Goal: Task Accomplishment & Management: Use online tool/utility

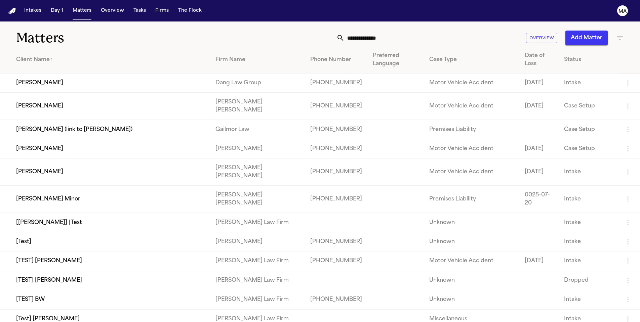
click at [478, 31] on input "text" at bounding box center [431, 38] width 173 height 15
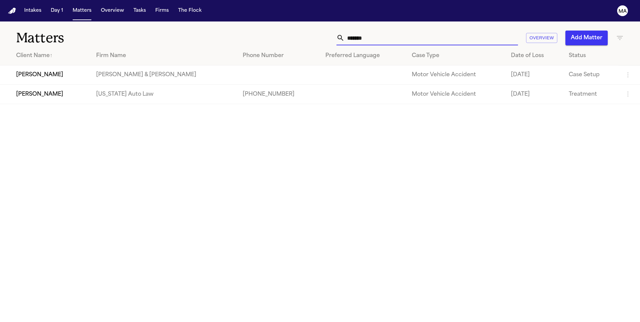
drag, startPoint x: 486, startPoint y: 28, endPoint x: 427, endPoint y: 35, distance: 59.8
click at [427, 35] on div "******* Overview Add Matter" at bounding box center [408, 38] width 431 height 15
drag, startPoint x: 473, startPoint y: 27, endPoint x: 429, endPoint y: 28, distance: 43.7
click at [429, 31] on div "******* Overview Add Matter" at bounding box center [408, 38] width 431 height 15
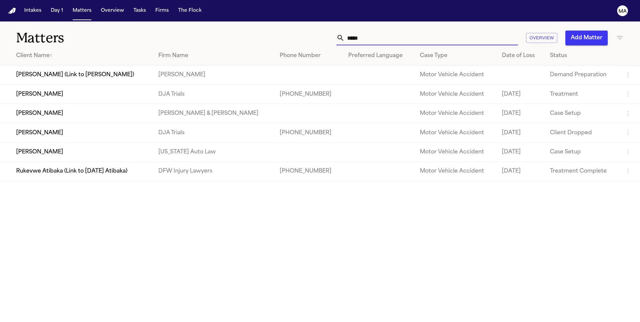
drag, startPoint x: 429, startPoint y: 28, endPoint x: 178, endPoint y: 203, distance: 305.7
click at [178, 203] on main "Matters ***** Overview Add Matter Client Name ↑ Firm Name Phone Number Preferre…" at bounding box center [320, 172] width 640 height 301
click at [617, 34] on icon "button" at bounding box center [620, 38] width 8 height 8
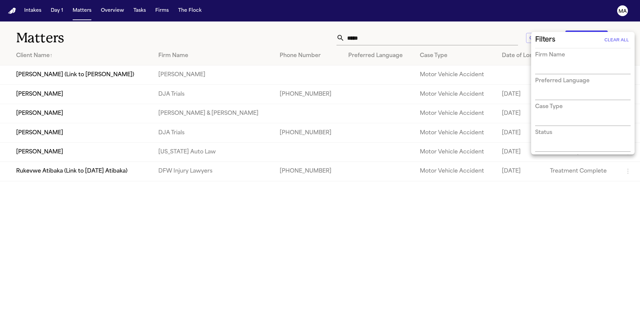
click at [199, 23] on div at bounding box center [320, 161] width 640 height 322
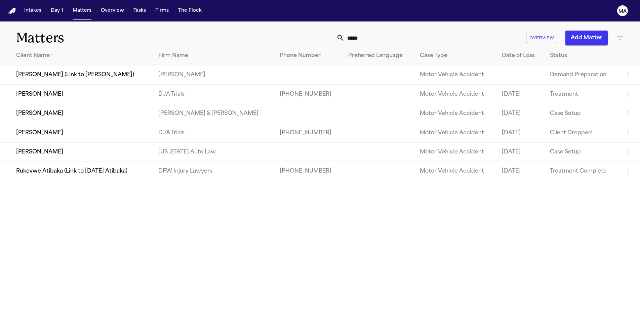
click at [467, 31] on input "*****" at bounding box center [431, 38] width 173 height 15
drag, startPoint x: 467, startPoint y: 30, endPoint x: 432, endPoint y: 26, distance: 35.2
click at [432, 31] on div "***** Overview Add Matter" at bounding box center [408, 38] width 431 height 15
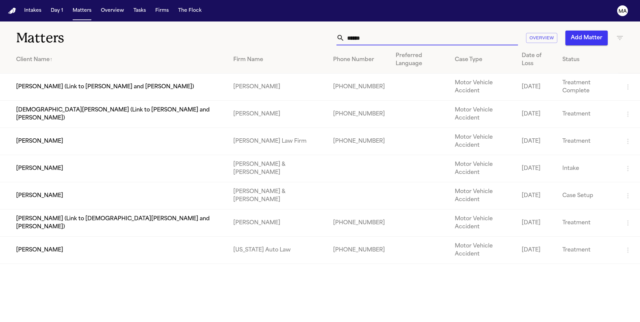
type input "******"
drag, startPoint x: 486, startPoint y: 27, endPoint x: 390, endPoint y: 29, distance: 96.5
click at [390, 31] on div "****** Overview Add Matter" at bounding box center [408, 38] width 431 height 15
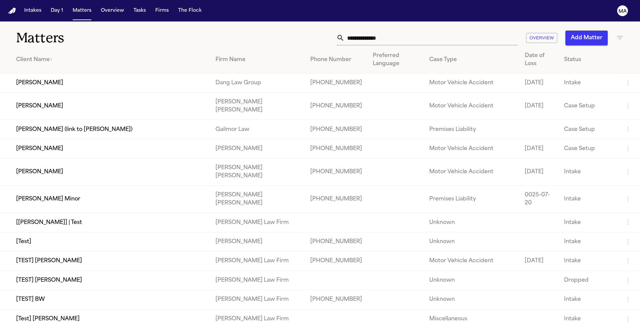
click at [618, 34] on icon "button" at bounding box center [620, 38] width 8 height 8
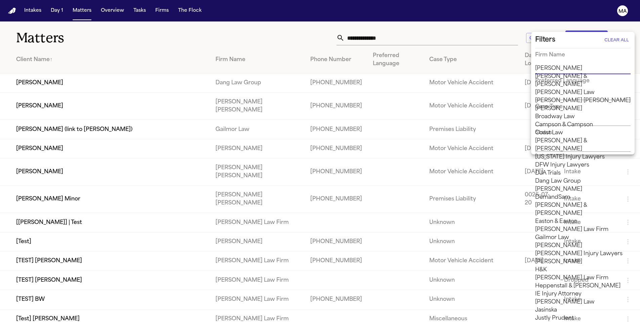
click at [583, 65] on input "text" at bounding box center [577, 69] width 85 height 9
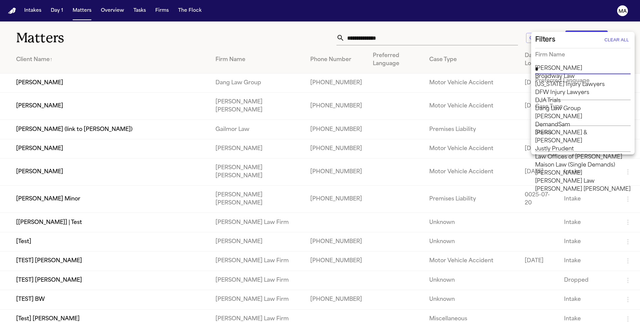
type input "**"
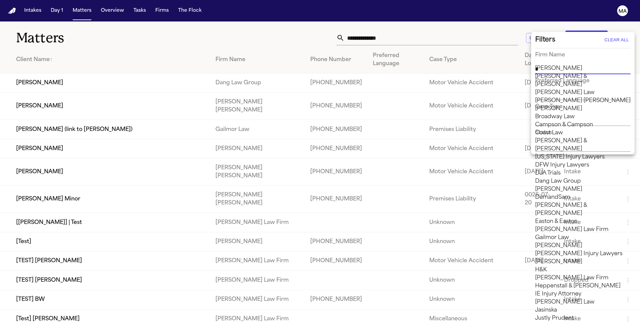
type input "**"
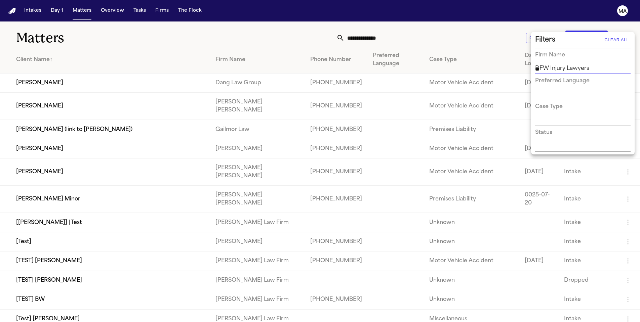
click at [576, 73] on li "DFW Injury Lawyers" at bounding box center [582, 69] width 95 height 8
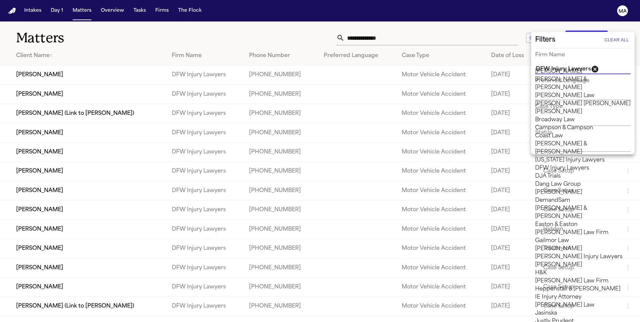
click at [90, 20] on div at bounding box center [320, 161] width 640 height 322
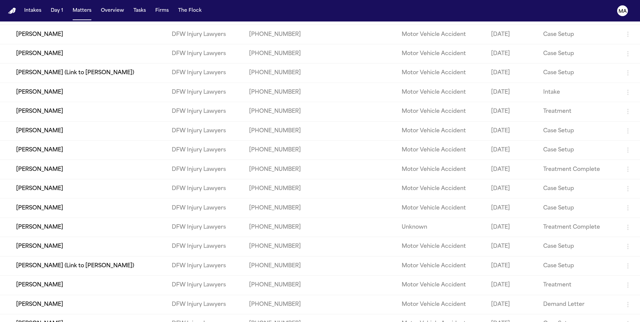
scroll to position [221, 0]
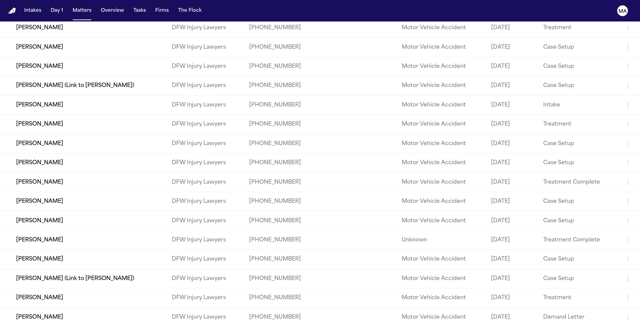
click at [70, 6] on button "Matters" at bounding box center [82, 11] width 24 height 12
click at [70, 7] on button "Matters" at bounding box center [82, 11] width 24 height 12
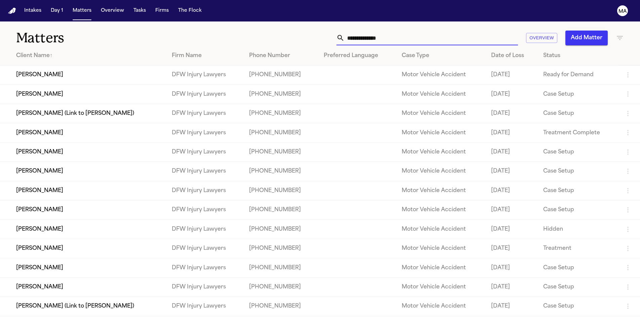
click at [484, 31] on input "text" at bounding box center [431, 38] width 173 height 15
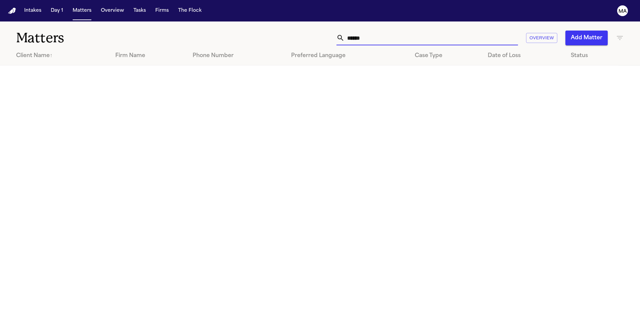
type input "******"
drag, startPoint x: 484, startPoint y: 26, endPoint x: 619, endPoint y: 29, distance: 134.5
click at [619, 34] on icon "button" at bounding box center [620, 38] width 8 height 8
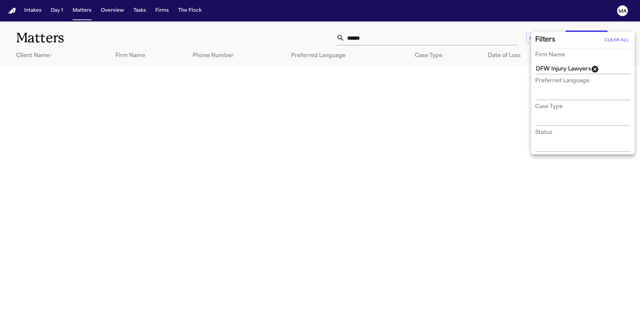
click at [592, 66] on icon at bounding box center [595, 69] width 7 height 7
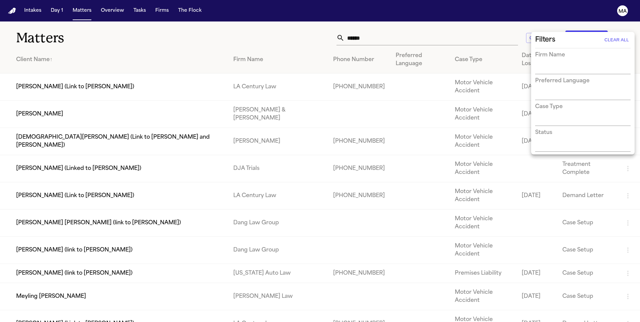
click at [50, 213] on div at bounding box center [320, 161] width 640 height 322
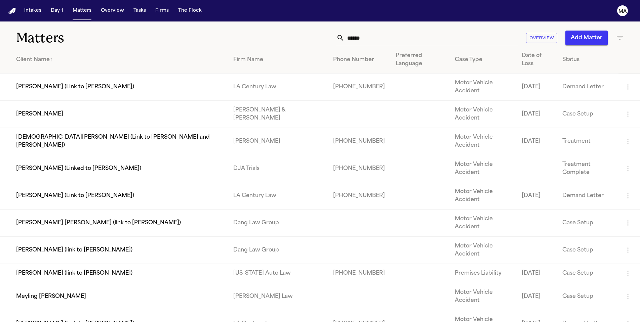
click at [44, 283] on td "Meyling [PERSON_NAME]" at bounding box center [114, 296] width 228 height 27
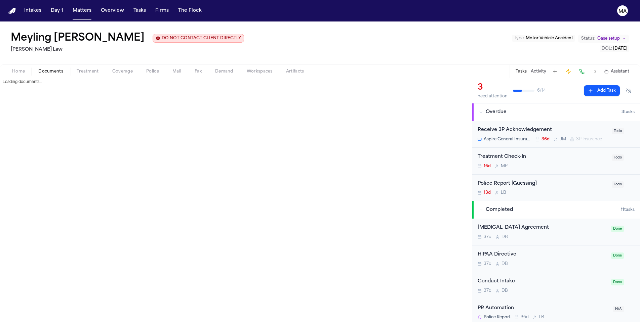
click at [38, 69] on span "Documents" at bounding box center [50, 71] width 25 height 5
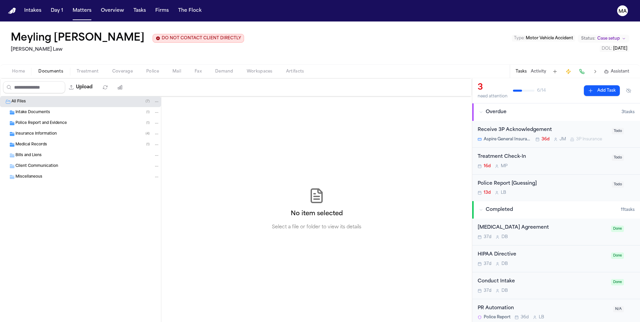
click at [57, 131] on div "Insurance Information ( 4 )" at bounding box center [87, 134] width 144 height 6
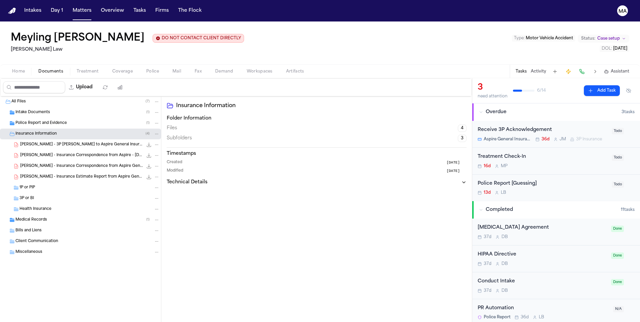
click at [48, 153] on span "[PERSON_NAME] - Insurance Correspondence from Aspire - [DATE]" at bounding box center [81, 156] width 123 height 6
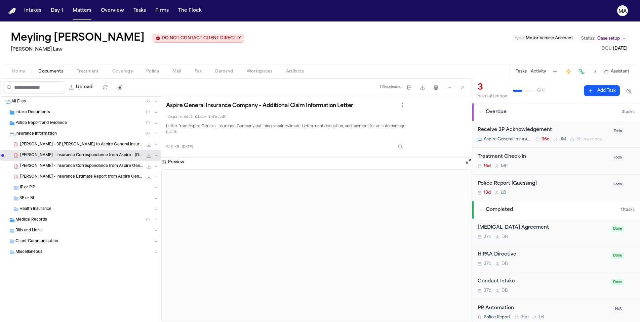
click at [37, 164] on span "[PERSON_NAME] - Insurance Correspondence from Aspire General - [DATE]" at bounding box center [81, 167] width 123 height 6
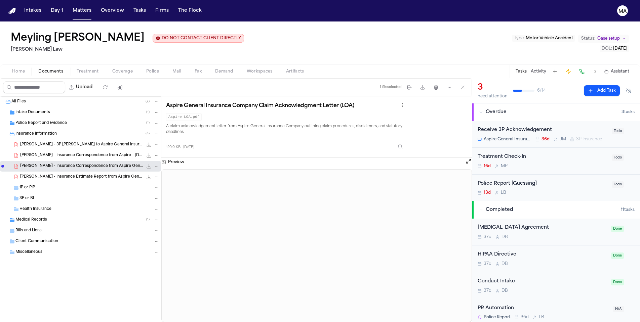
click at [45, 174] on span "[PERSON_NAME] - Insurance Estimate Report from Aspire General - [DATE]" at bounding box center [81, 177] width 123 height 6
click at [42, 140] on div "[PERSON_NAME] - 3P [PERSON_NAME] to Aspire General Insurance - [DATE] 297.9 KB …" at bounding box center [80, 145] width 161 height 11
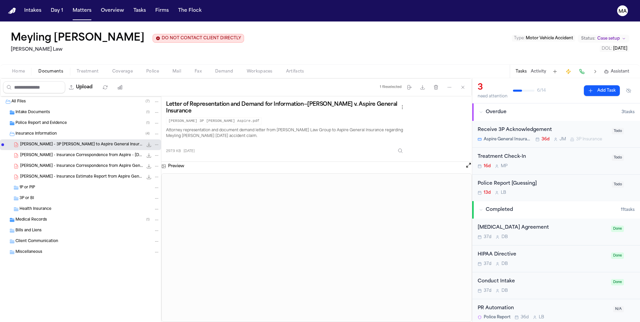
click at [53, 9] on nav "Intakes Day 1 Matters Overview Tasks Firms The Flock MA" at bounding box center [320, 11] width 640 height 22
click at [70, 8] on button "Matters" at bounding box center [82, 11] width 24 height 12
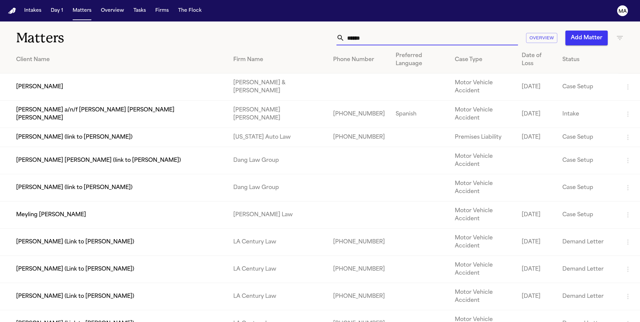
click at [479, 31] on input "******" at bounding box center [431, 38] width 173 height 15
drag, startPoint x: 479, startPoint y: 29, endPoint x: 412, endPoint y: 29, distance: 67.6
click at [412, 31] on div "****** Overview Add Matter" at bounding box center [408, 38] width 431 height 15
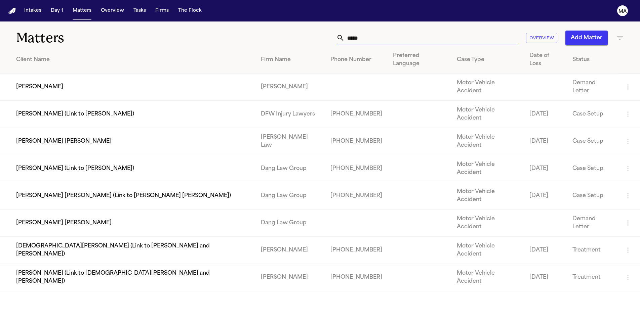
type input "*****"
drag, startPoint x: 412, startPoint y: 29, endPoint x: 85, endPoint y: 40, distance: 327.0
click at [85, 46] on th "Client Name" at bounding box center [128, 59] width 256 height 27
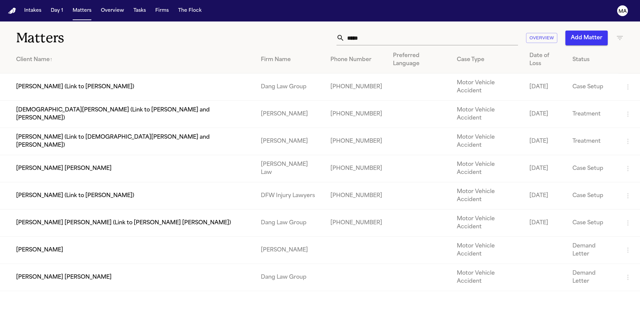
click at [87, 155] on td "[PERSON_NAME] [PERSON_NAME]" at bounding box center [128, 168] width 256 height 27
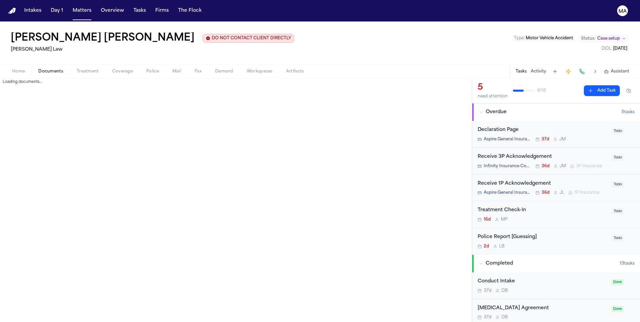
click at [38, 69] on span "Documents" at bounding box center [50, 71] width 25 height 5
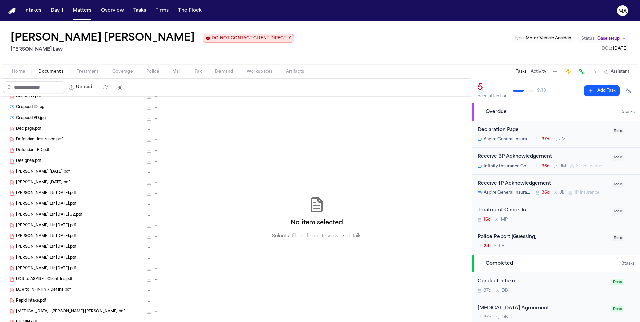
scroll to position [220, 0]
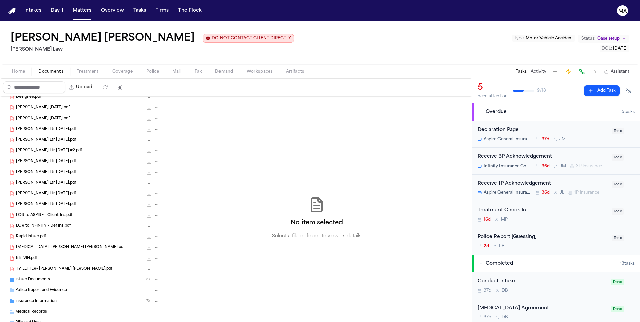
click at [42, 299] on span "Insurance Information" at bounding box center [35, 302] width 41 height 6
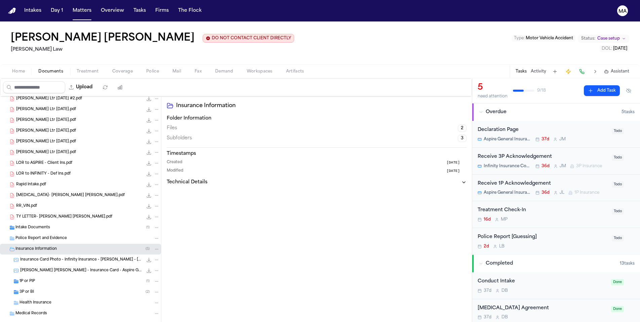
scroll to position [273, 0]
click at [41, 286] on div "3P or BI ( 2 )" at bounding box center [80, 291] width 161 height 11
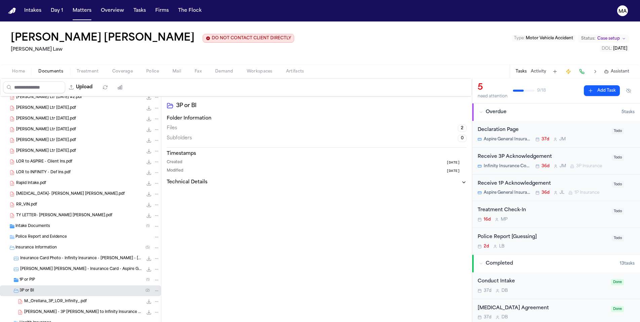
click at [36, 277] on div "1P or PIP ( 1 )" at bounding box center [89, 280] width 140 height 6
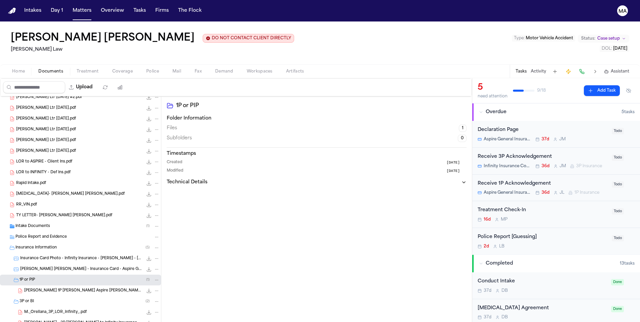
click at [36, 224] on span "Intake Documents" at bounding box center [32, 227] width 35 height 6
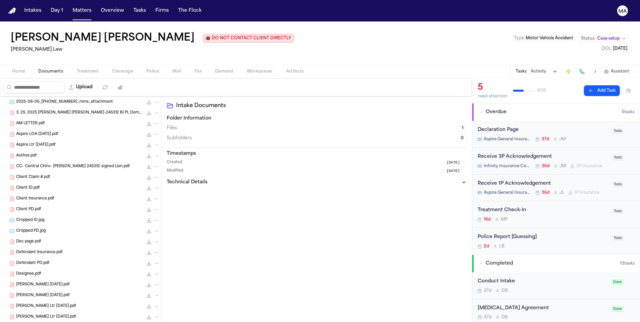
scroll to position [57, 0]
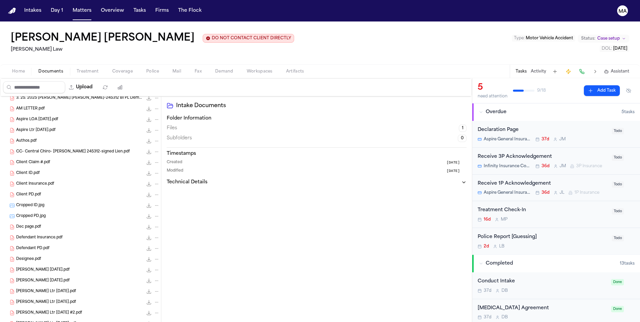
click at [32, 147] on div "CC- Central Chiro- [PERSON_NAME] 245312-signed Lien.pdf 195.9 KB • PDF" at bounding box center [80, 152] width 161 height 11
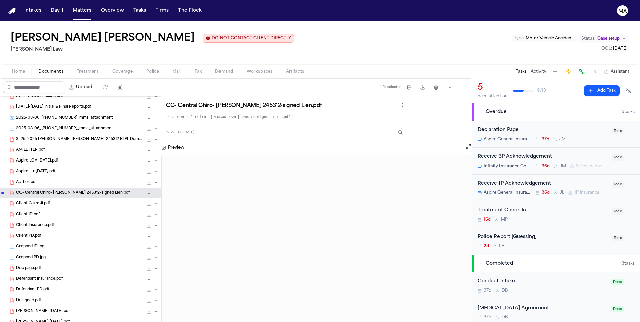
scroll to position [3, 0]
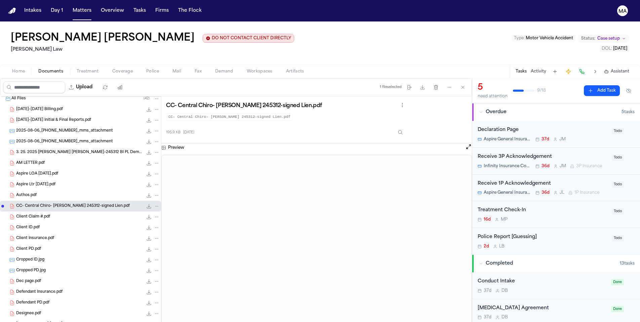
click at [38, 150] on span "3. 25. 2025 [PERSON_NAME] [PERSON_NAME]-245312 BI PL Demand Packet.pdf" at bounding box center [79, 153] width 127 height 6
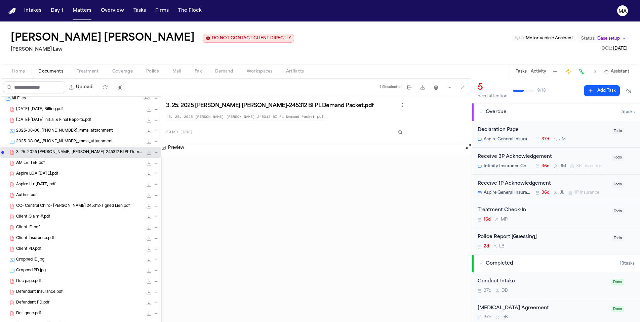
click at [39, 118] on span "[DATE]-[DATE] Initial & Final Reports.pdf" at bounding box center [53, 121] width 75 height 6
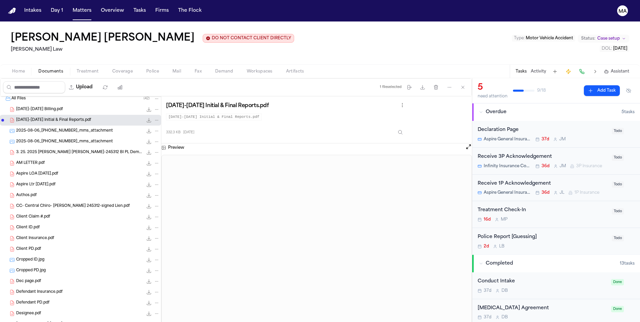
click at [40, 104] on div "[DATE]-[DATE] Billing.pdf 92.3 KB • PDF" at bounding box center [80, 109] width 161 height 11
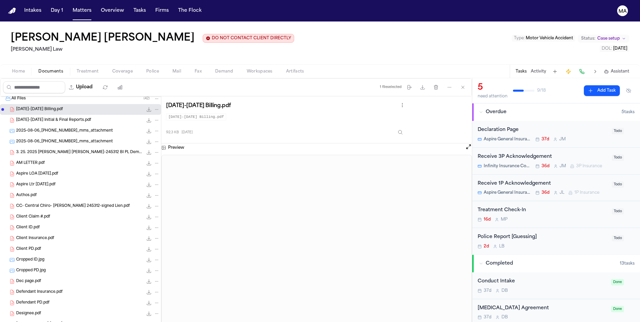
click at [215, 69] on span "Demand" at bounding box center [224, 71] width 18 height 5
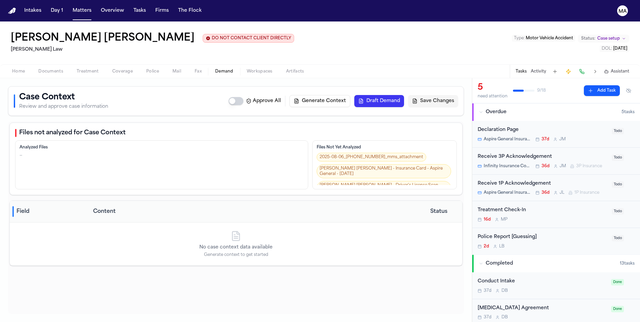
click at [350, 95] on button "Generate Context" at bounding box center [319, 101] width 61 height 12
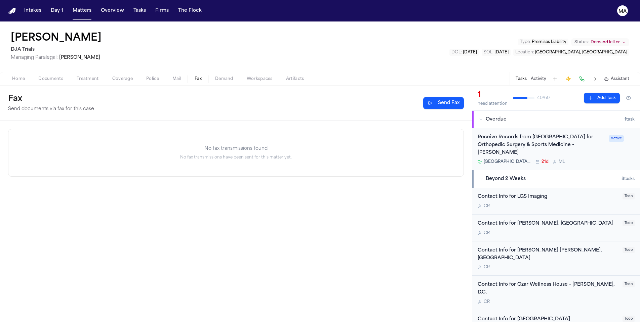
click at [56, 10] on nav "Intakes Day 1 Matters Overview Tasks Firms The Flock MA" at bounding box center [320, 11] width 640 height 22
click at [70, 7] on button "Matters" at bounding box center [82, 11] width 24 height 12
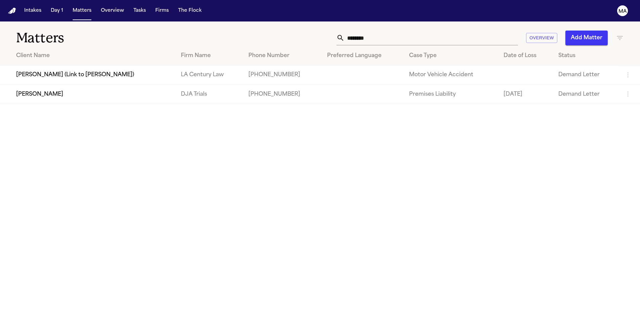
click at [474, 31] on input "********" at bounding box center [431, 38] width 173 height 15
click at [472, 31] on input "********" at bounding box center [431, 38] width 173 height 15
drag, startPoint x: 473, startPoint y: 27, endPoint x: 356, endPoint y: 19, distance: 116.6
click at [373, 31] on div "******** Overview Add Matter" at bounding box center [408, 38] width 431 height 15
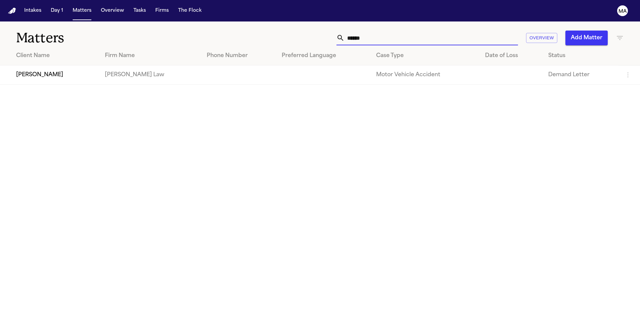
type input "******"
click at [65, 66] on td "[PERSON_NAME]" at bounding box center [50, 75] width 100 height 19
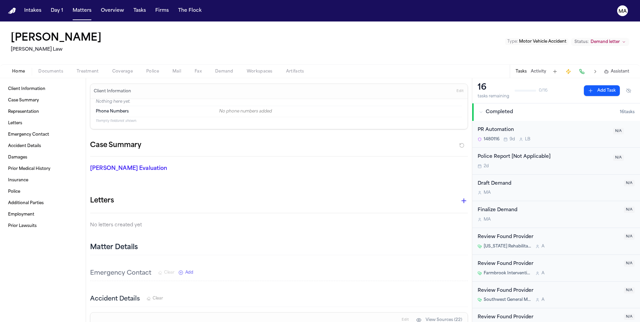
click at [215, 69] on span "Demand" at bounding box center [224, 71] width 18 height 5
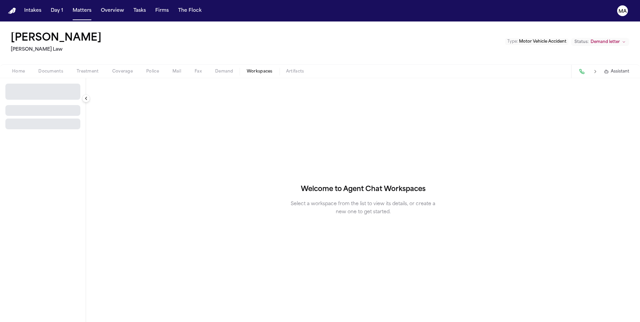
click at [247, 69] on span "Workspaces" at bounding box center [260, 71] width 26 height 5
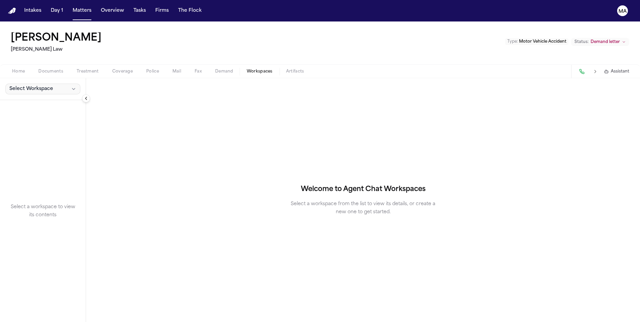
click at [23, 86] on span "Select Workspace" at bounding box center [31, 89] width 44 height 7
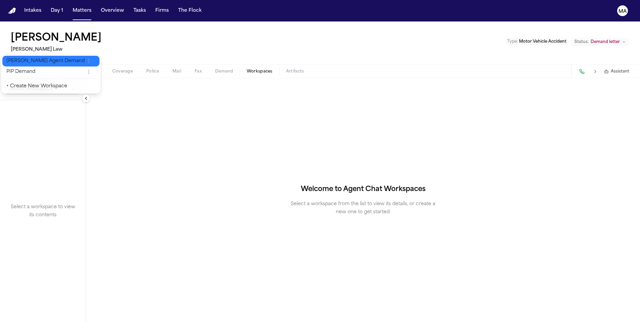
click at [25, 58] on span "Finch Agent Demand" at bounding box center [45, 61] width 78 height 7
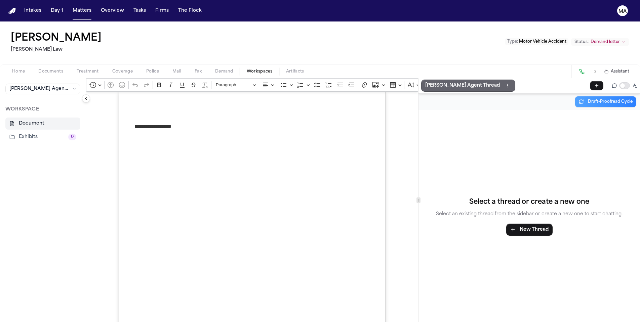
click at [425, 82] on p "Finch Agent Thread" at bounding box center [462, 86] width 75 height 8
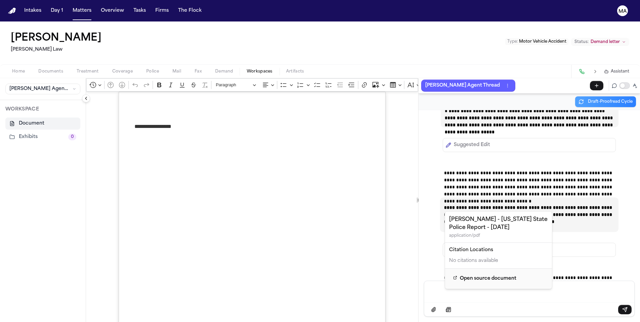
scroll to position [24075, 0]
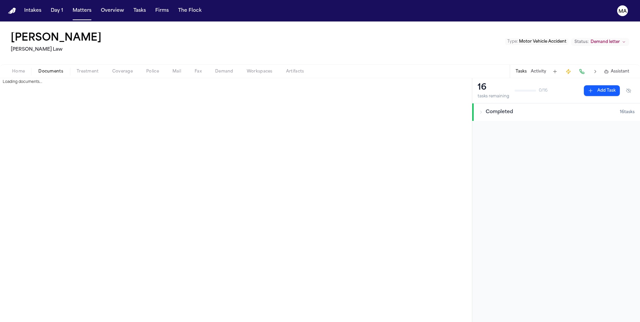
click at [38, 69] on span "Documents" at bounding box center [50, 71] width 25 height 5
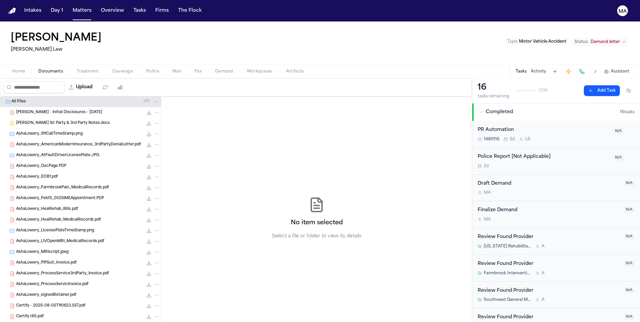
click at [45, 142] on span "AshaLowery_AmericanModernInsurance_3rdPartyDenialLetter.pdf" at bounding box center [78, 145] width 125 height 6
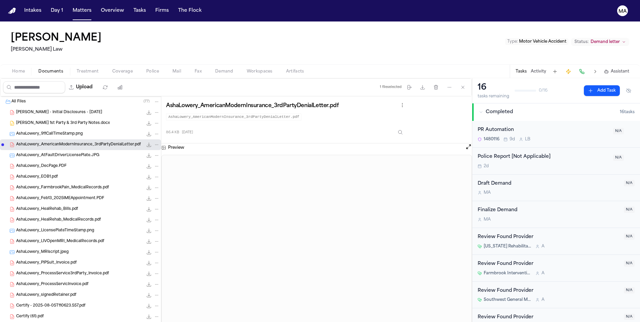
click at [155, 145] on icon "File: AshaLowery_AmericanModernInsurance_3rdPartyDenialLetter.pdf" at bounding box center [156, 145] width 3 height 1
click at [159, 39] on div "Asha Lowery Jalal Law Type : Motor Vehicle Accident Status: Demand letter Home …" at bounding box center [320, 172] width 640 height 301
click at [247, 69] on span "Workspaces" at bounding box center [260, 71] width 26 height 5
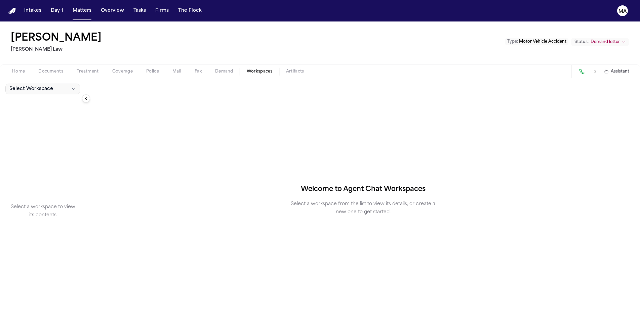
click at [27, 86] on span "Select Workspace" at bounding box center [31, 89] width 44 height 7
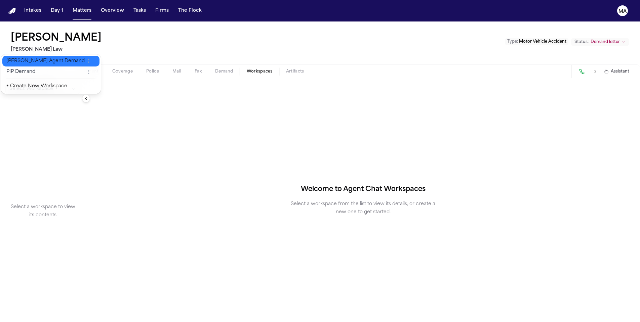
click at [26, 60] on span "Finch Agent Demand" at bounding box center [45, 61] width 78 height 7
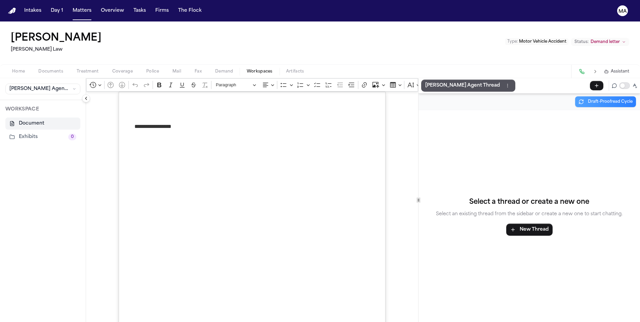
click at [421, 80] on button "Finch Agent Thread" at bounding box center [468, 86] width 94 height 12
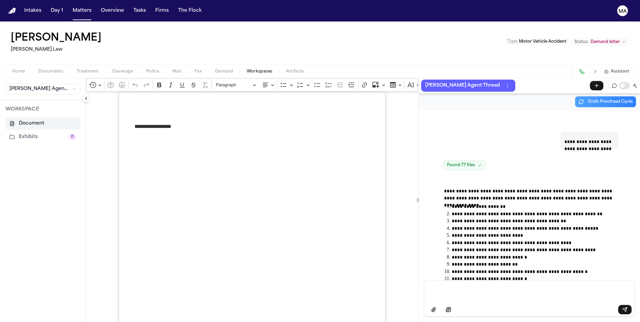
scroll to position [24021, 0]
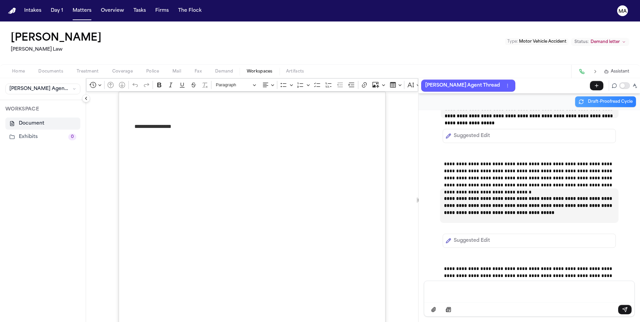
click at [623, 69] on span "Assistant" at bounding box center [620, 71] width 18 height 5
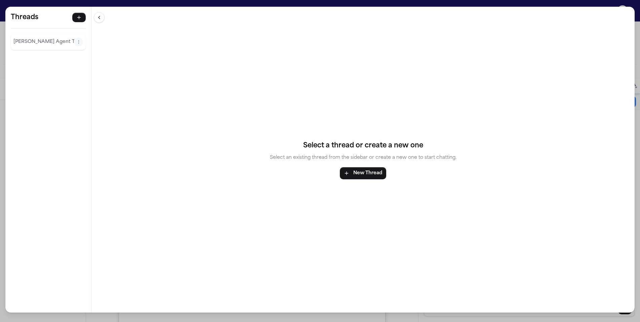
click at [32, 38] on p "Finch Agent Thread" at bounding box center [43, 42] width 61 height 8
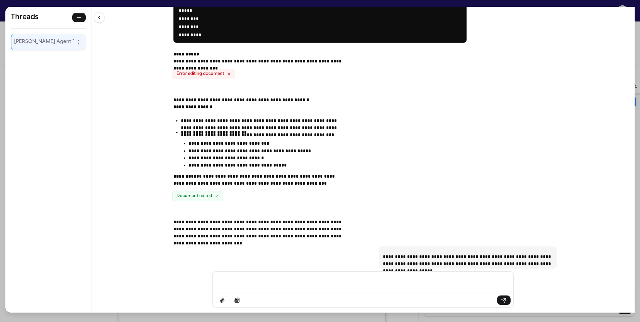
scroll to position [24304, 0]
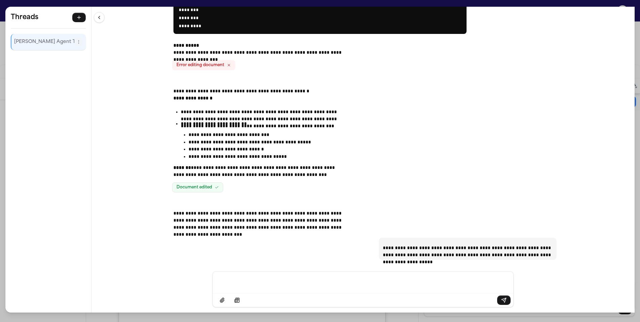
click at [344, 289] on div "Message input" at bounding box center [363, 282] width 292 height 20
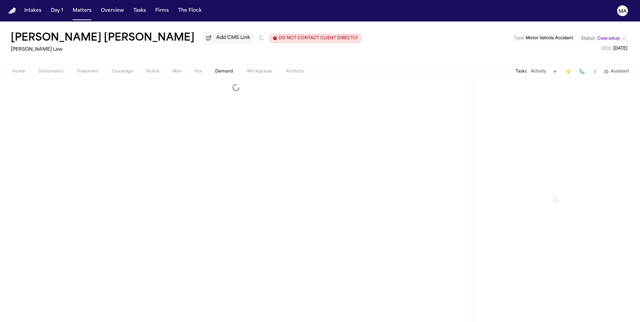
select select "**********"
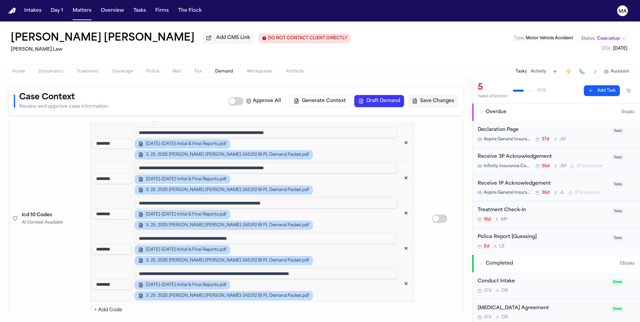
scroll to position [910, 0]
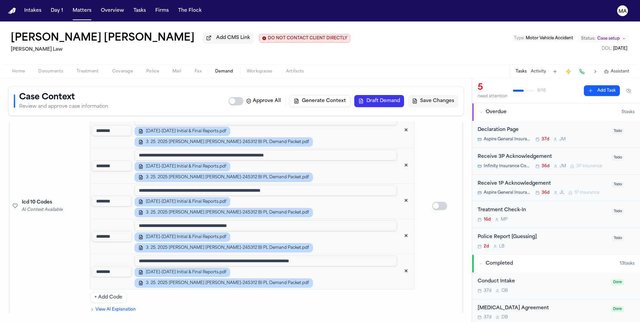
click at [404, 95] on button "Draft Demand" at bounding box center [379, 101] width 50 height 12
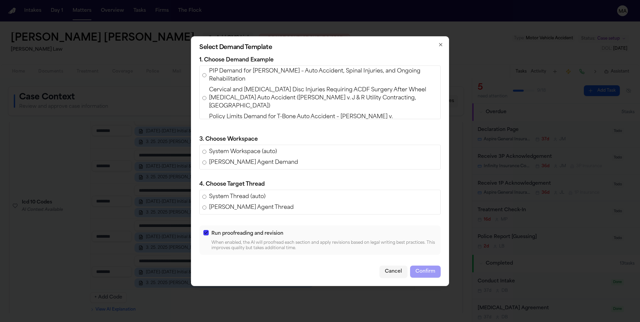
scroll to position [3, 0]
click at [289, 126] on span "Policy Limits Demand for T-Bone Auto Accident – Angelica Luna v. Noemi Andrade …" at bounding box center [323, 120] width 229 height 16
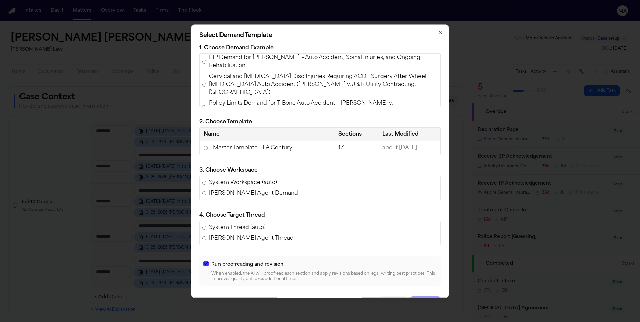
click at [277, 149] on td "Master Template - LA Century" at bounding box center [267, 149] width 135 height 14
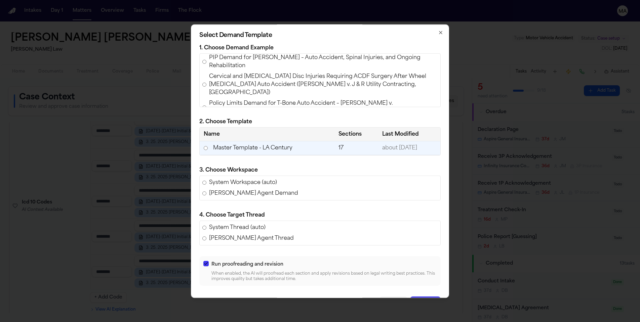
click at [410, 297] on button "Confirm" at bounding box center [425, 303] width 31 height 12
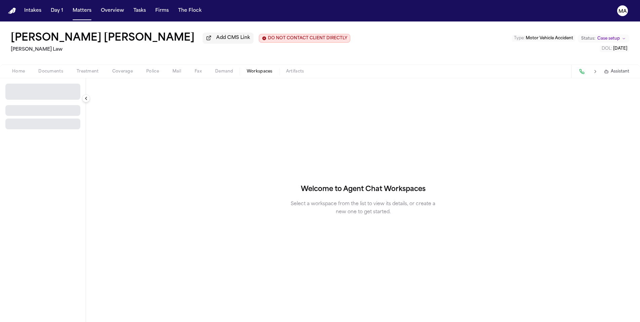
click at [247, 69] on span "Workspaces" at bounding box center [260, 71] width 26 height 5
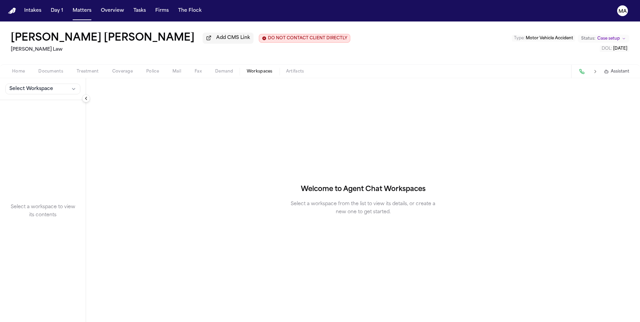
click at [23, 86] on span "Select Workspace" at bounding box center [31, 89] width 44 height 7
click at [26, 63] on button "Finch Agent Demand" at bounding box center [50, 62] width 97 height 11
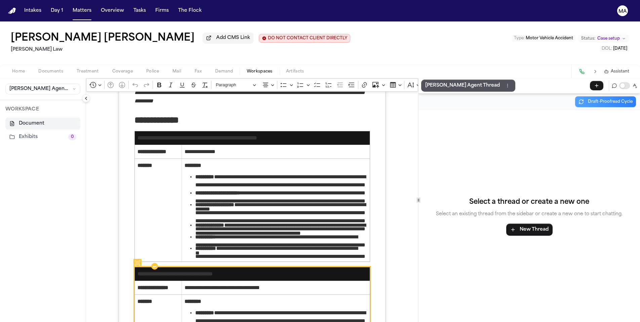
scroll to position [1001, 0]
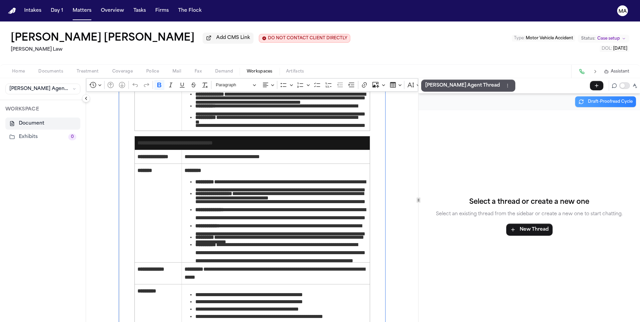
drag, startPoint x: 112, startPoint y: 129, endPoint x: 277, endPoint y: 180, distance: 172.0
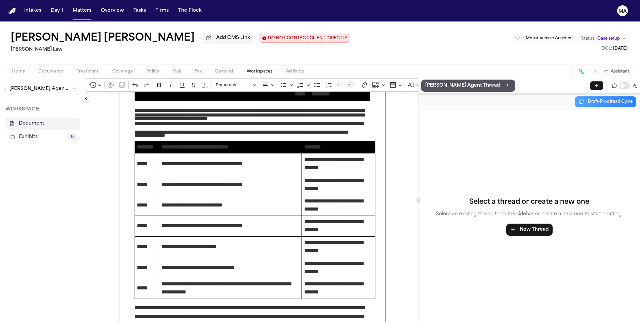
scroll to position [1565, 0]
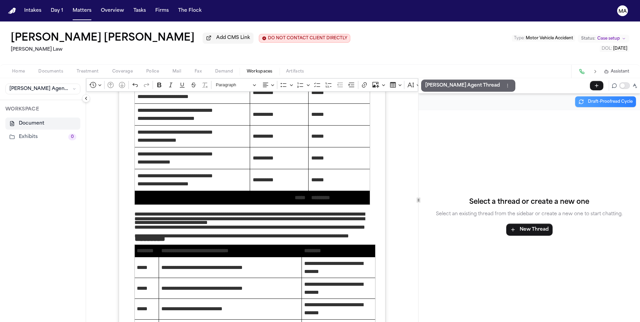
click at [421, 80] on button "Finch Agent Thread" at bounding box center [468, 86] width 94 height 12
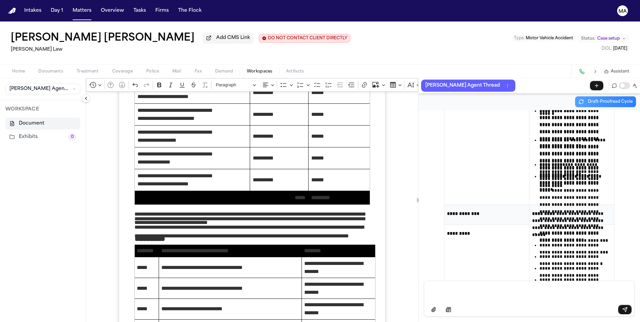
scroll to position [12400, 0]
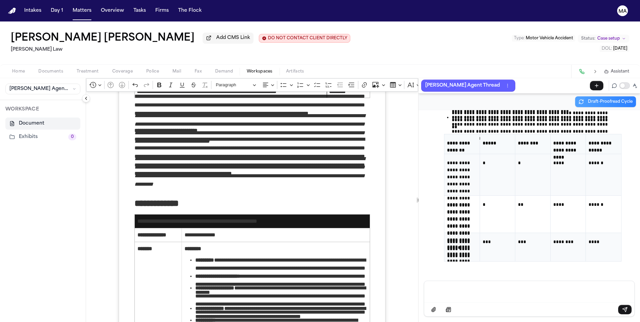
scroll to position [810, 0]
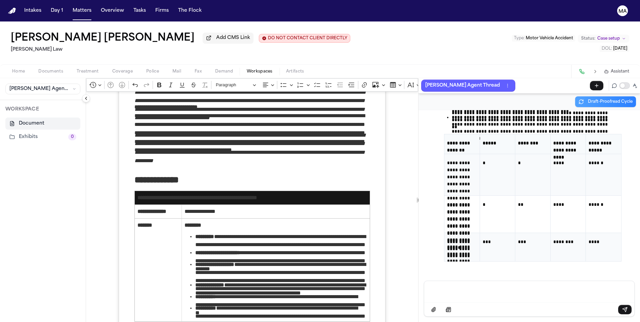
click at [482, 302] on div "Message input" at bounding box center [529, 291] width 202 height 20
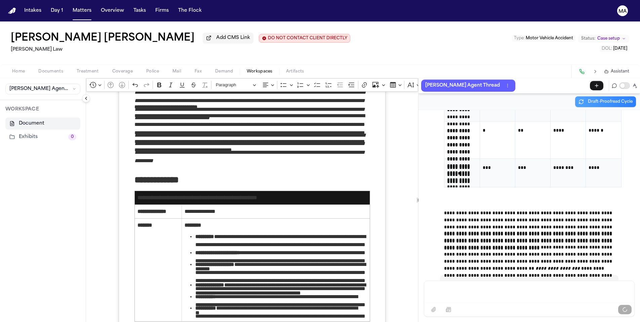
scroll to position [12479, 0]
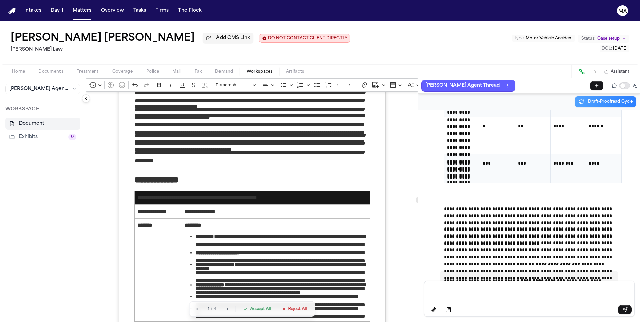
click at [250, 312] on span "Accept All" at bounding box center [260, 309] width 21 height 5
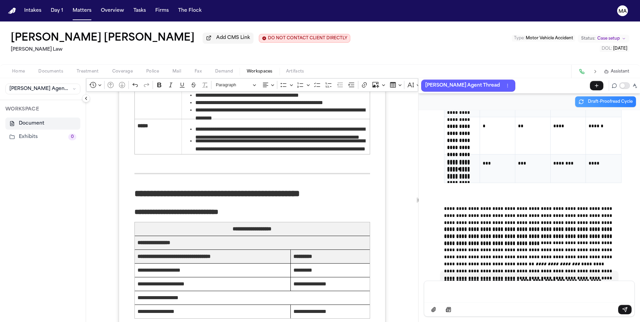
scroll to position [1304, 0]
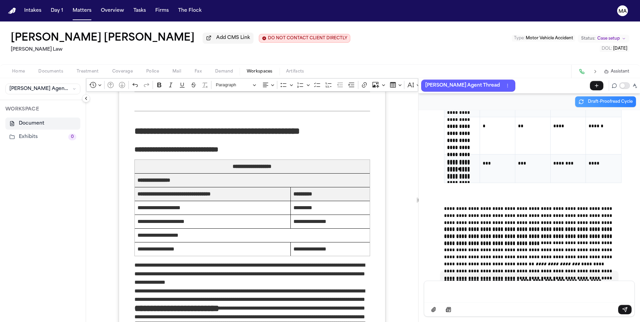
click at [465, 295] on p "Message input" at bounding box center [529, 291] width 194 height 7
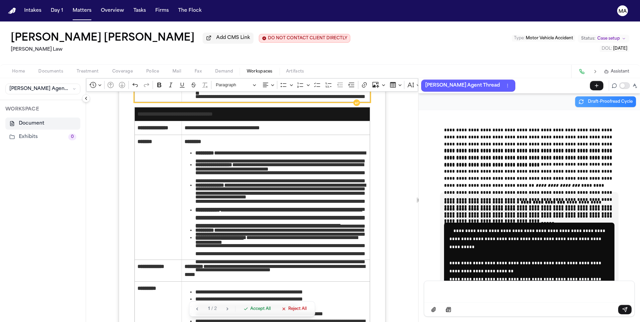
scroll to position [1360, 0]
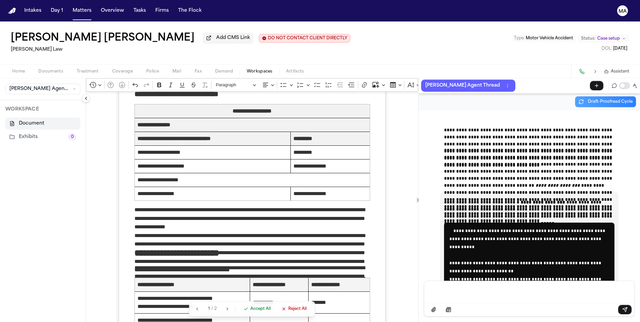
click at [288, 312] on span "Reject All" at bounding box center [297, 309] width 18 height 5
click at [475, 300] on div "Message input" at bounding box center [529, 291] width 202 height 20
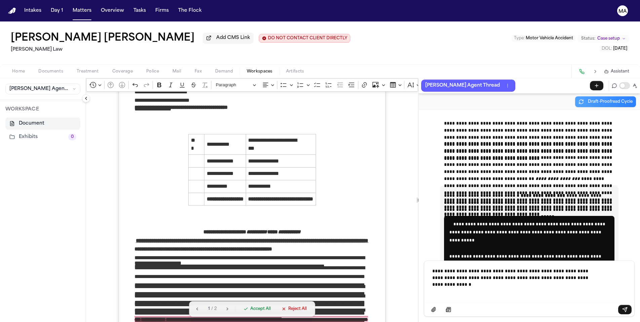
scroll to position [259, 0]
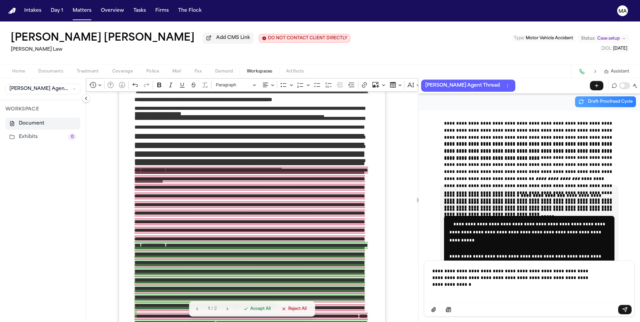
click at [250, 312] on span "Accept All" at bounding box center [260, 309] width 21 height 5
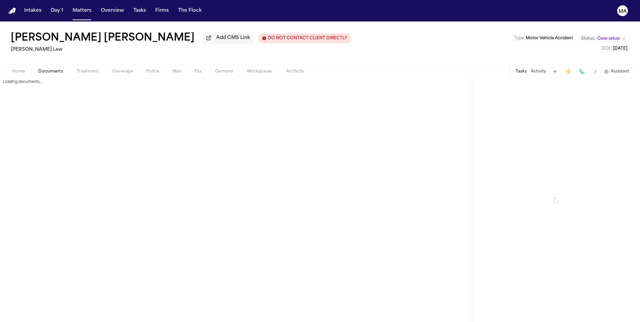
click at [37, 75] on span "button" at bounding box center [50, 75] width 33 height 1
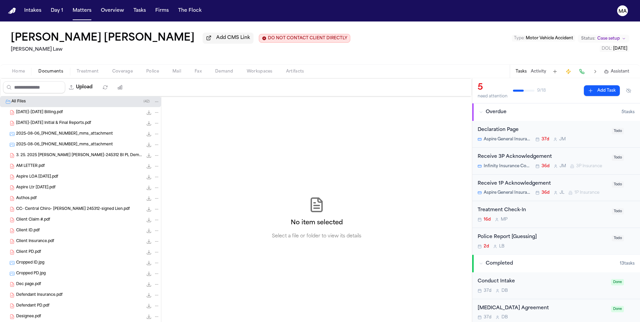
scroll to position [146, 0]
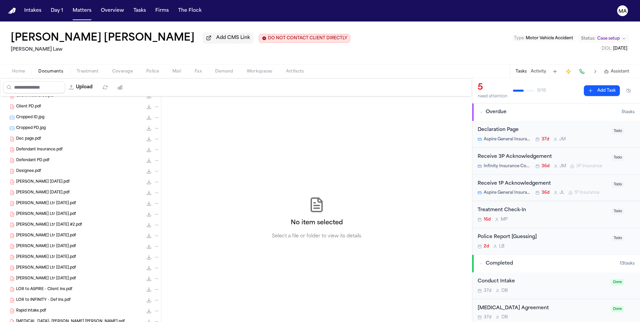
click at [38, 276] on span "[PERSON_NAME] Ltr [DATE].pdf" at bounding box center [46, 279] width 60 height 6
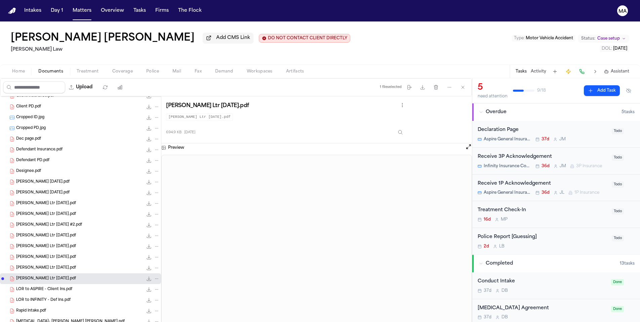
click at [40, 266] on span "[PERSON_NAME] Ltr [DATE].pdf" at bounding box center [46, 269] width 60 height 6
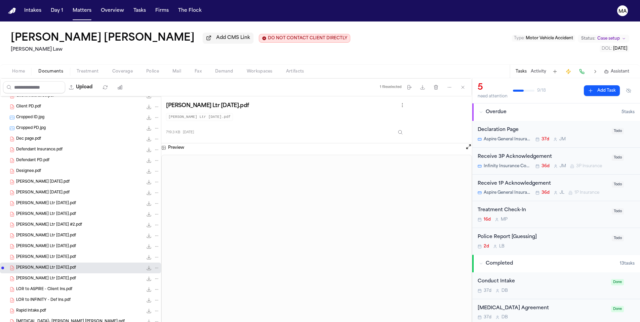
click at [40, 244] on span "[PERSON_NAME] Ltr [DATE].pdf" at bounding box center [46, 247] width 60 height 6
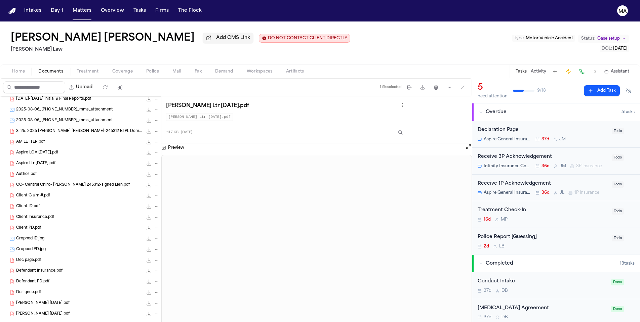
scroll to position [0, 0]
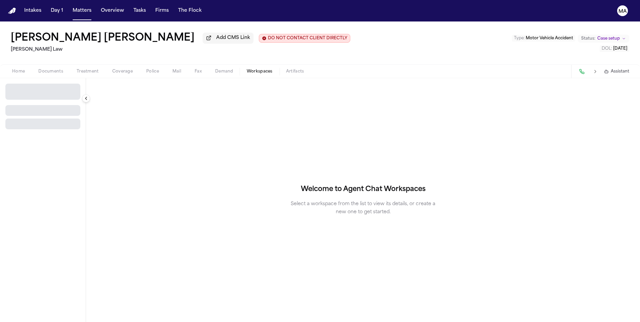
click at [243, 75] on span "button" at bounding box center [260, 75] width 34 height 1
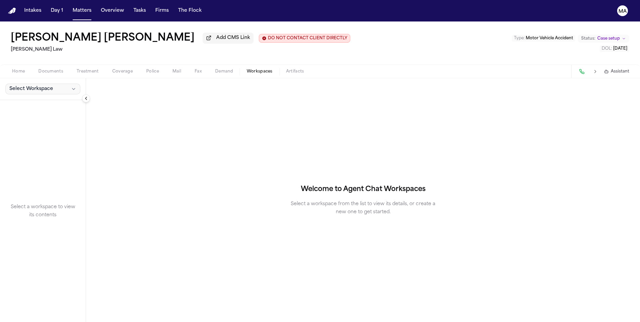
click at [16, 86] on span "Select Workspace" at bounding box center [31, 89] width 44 height 7
click at [21, 62] on button "Finch Agent Demand" at bounding box center [50, 62] width 97 height 11
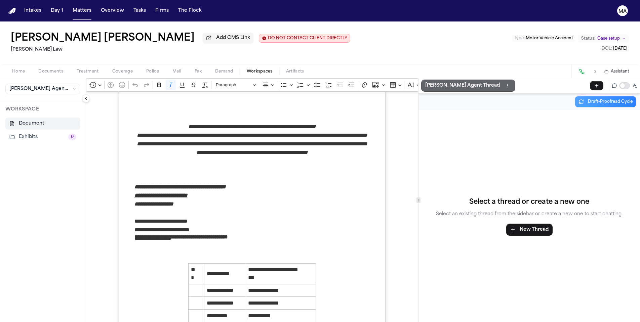
click at [428, 80] on button "Finch Agent Thread" at bounding box center [468, 86] width 94 height 12
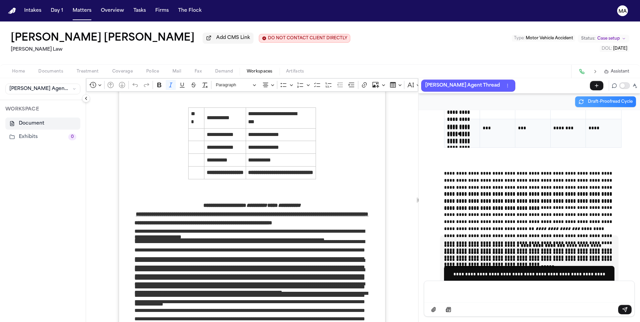
scroll to position [140, 0]
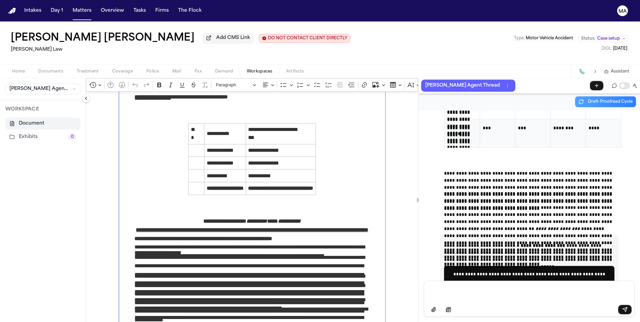
drag, startPoint x: 107, startPoint y: 209, endPoint x: 144, endPoint y: 210, distance: 37.0
drag, startPoint x: 249, startPoint y: 210, endPoint x: 197, endPoint y: 214, distance: 52.9
drag, startPoint x: 165, startPoint y: 195, endPoint x: 81, endPoint y: 194, distance: 84.1
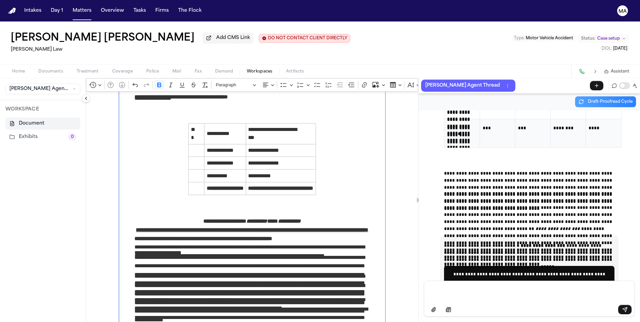
drag, startPoint x: 295, startPoint y: 218, endPoint x: 80, endPoint y: 195, distance: 216.7
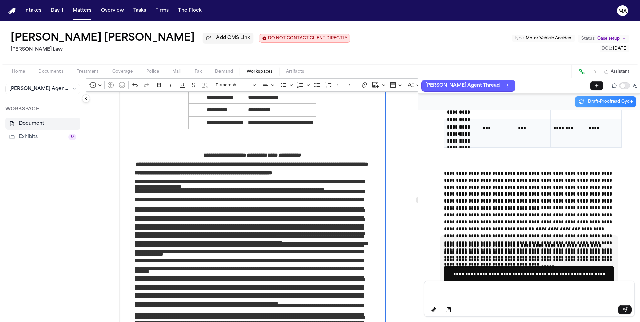
scroll to position [220, 0]
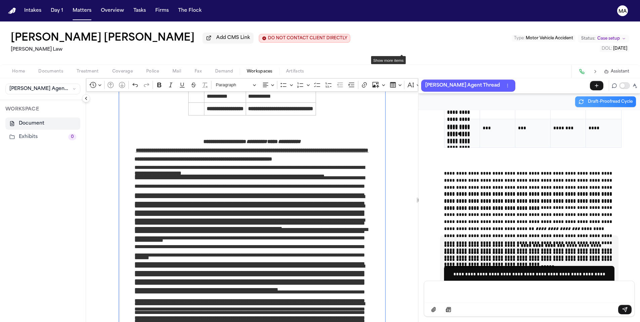
click at [487, 82] on icon "Editor toolbar" at bounding box center [490, 85] width 7 height 7
click at [475, 99] on icon "Dropdown toolbar" at bounding box center [476, 99] width 3 height 1
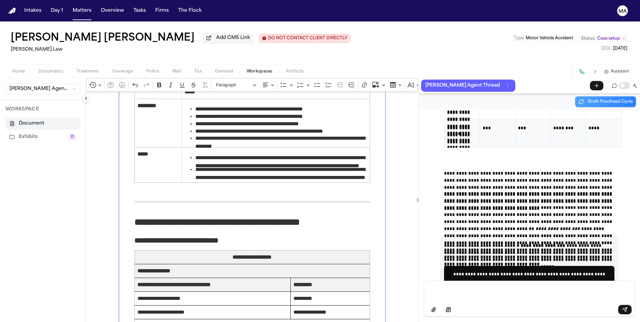
scroll to position [1287, 0]
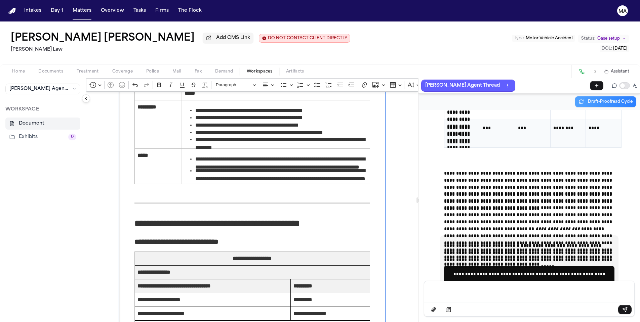
click at [462, 299] on div "Message input" at bounding box center [529, 291] width 202 height 20
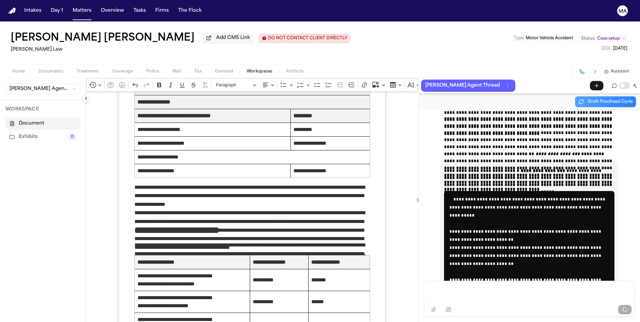
scroll to position [12557, 0]
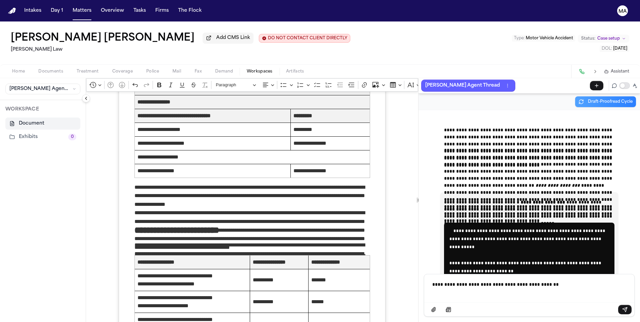
click at [542, 285] on p "**********" at bounding box center [514, 283] width 164 height 4
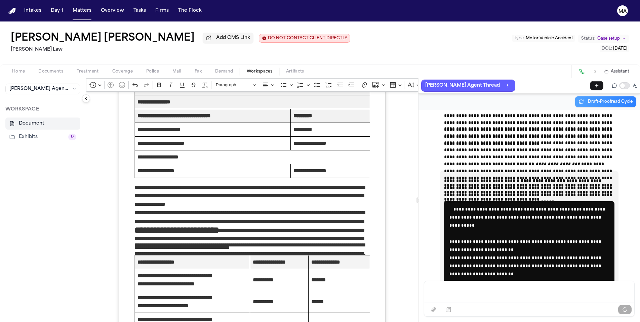
scroll to position [12589, 0]
